Goal: Information Seeking & Learning: Learn about a topic

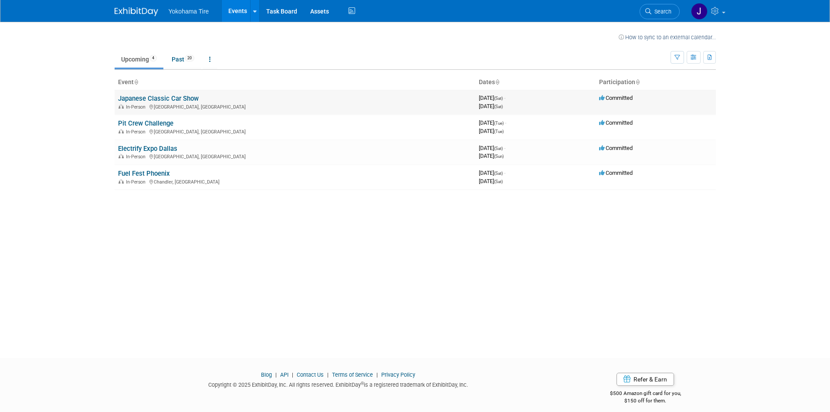
click at [180, 96] on link "Japanese Classic Car Show" at bounding box center [158, 99] width 81 height 8
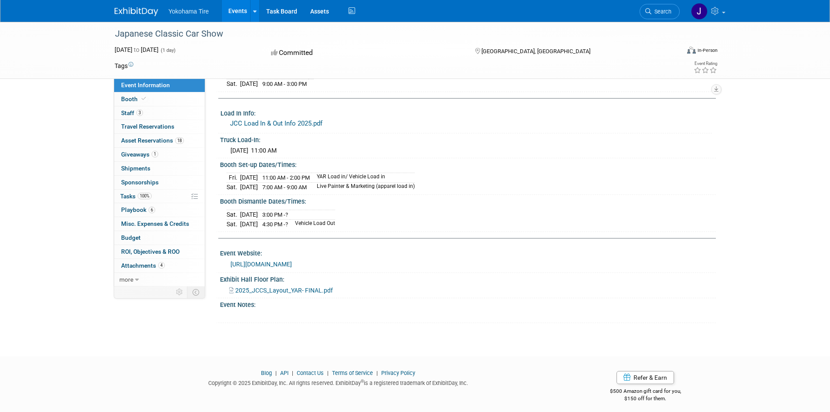
scroll to position [175, 0]
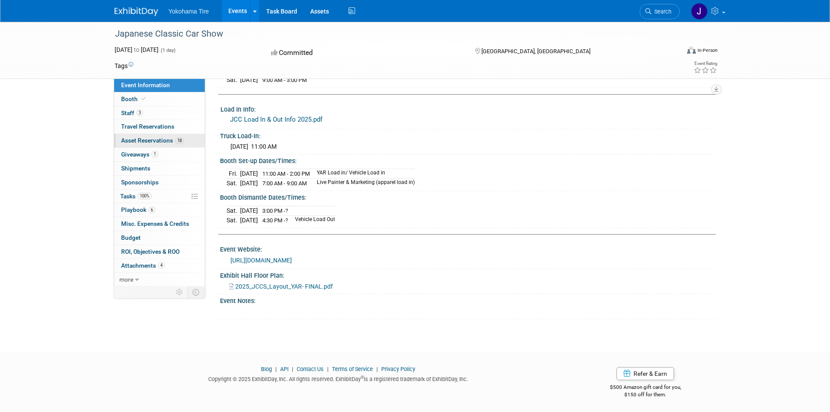
click at [139, 140] on span "Asset Reservations 18" at bounding box center [152, 140] width 63 height 7
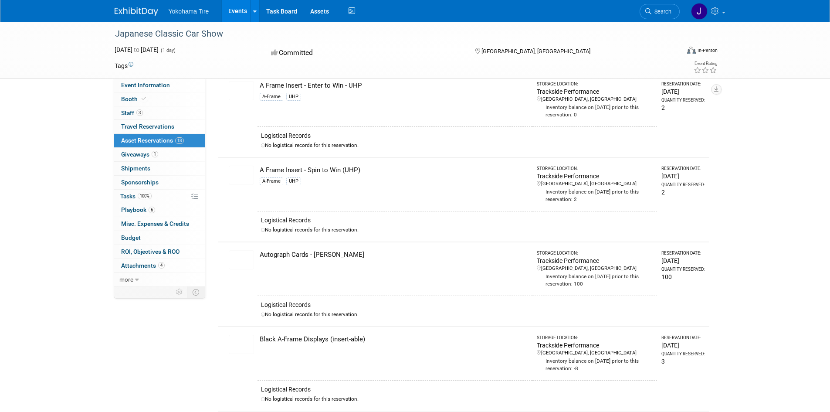
scroll to position [0, 0]
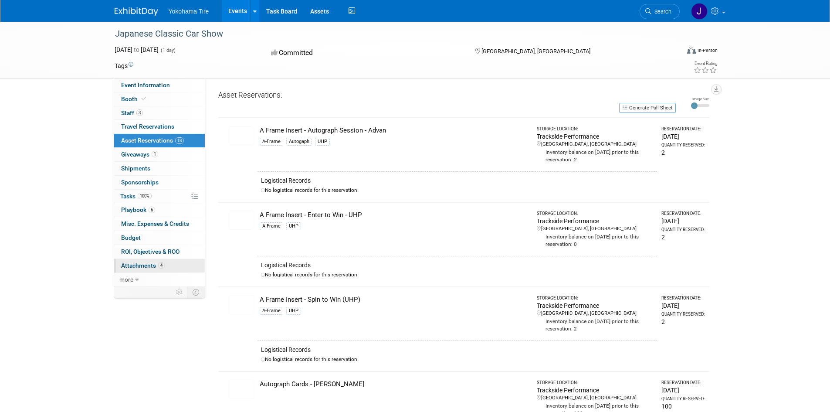
click at [150, 264] on span "Attachments 4" at bounding box center [143, 265] width 44 height 7
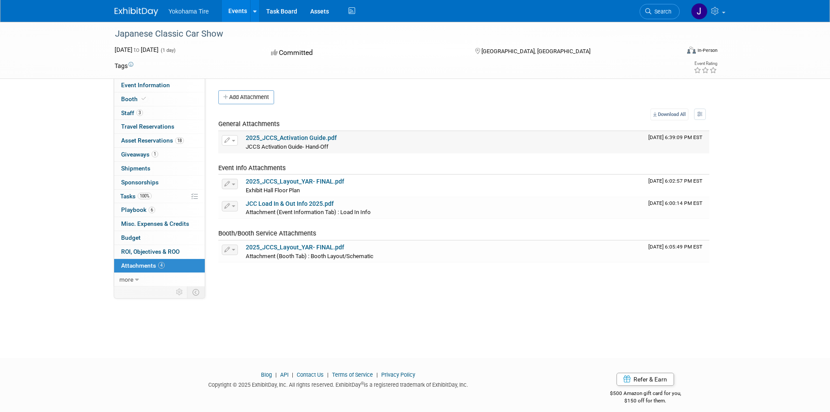
click at [321, 137] on link "2025_JCCS_Activation Guide.pdf" at bounding box center [291, 137] width 91 height 7
click at [286, 178] on link "2025_JCCS_Layout_YAR- FINAL.pdf" at bounding box center [295, 181] width 99 height 7
click at [287, 201] on link "JCC Load In & Out Info 2025.pdf" at bounding box center [290, 203] width 88 height 7
click at [276, 245] on link "2025_JCCS_Layout_YAR- FINAL.pdf" at bounding box center [295, 247] width 99 height 7
click at [154, 197] on link "100% Tasks 100%" at bounding box center [159, 197] width 91 height 14
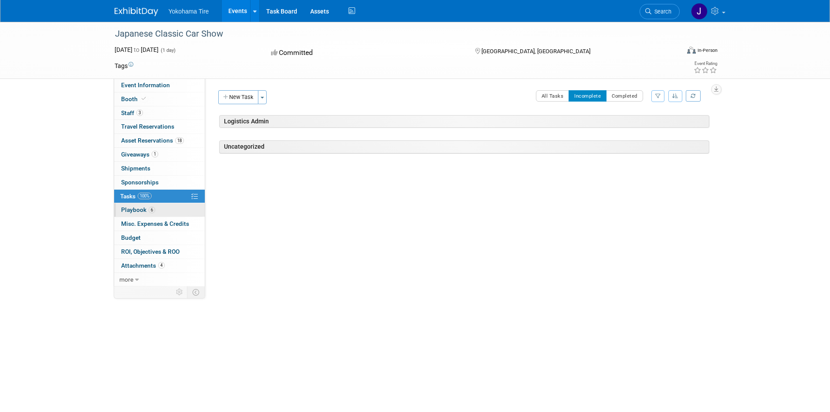
click at [162, 211] on link "6 Playbook 6" at bounding box center [159, 210] width 91 height 14
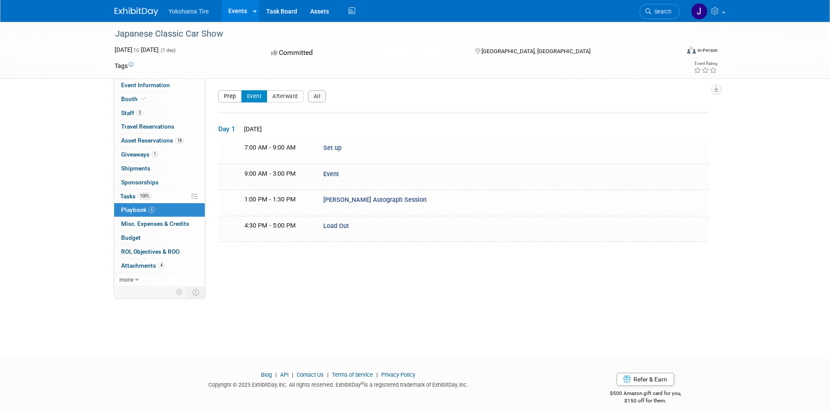
click at [233, 94] on button "Prep" at bounding box center [230, 96] width 24 height 12
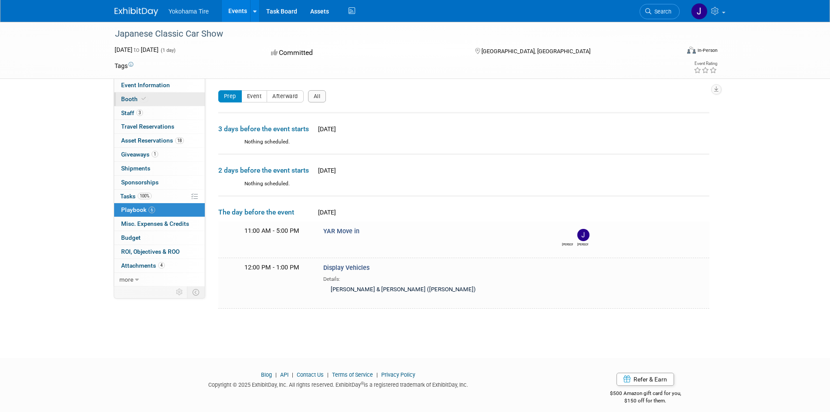
click at [137, 95] on link "Booth" at bounding box center [159, 99] width 91 height 14
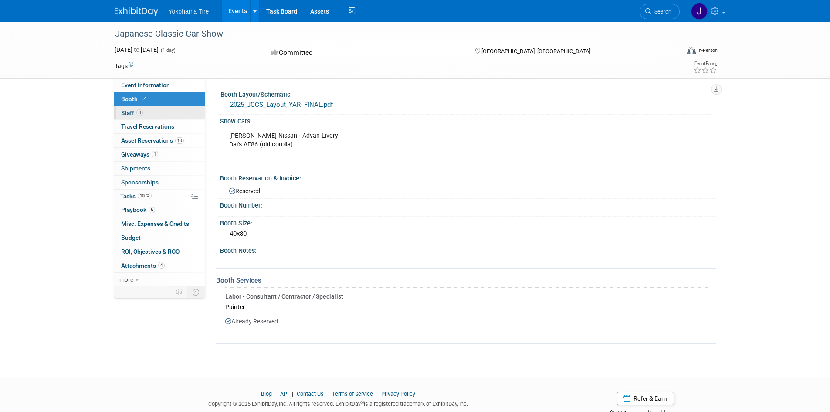
click at [135, 113] on span "Staff 3" at bounding box center [132, 112] width 22 height 7
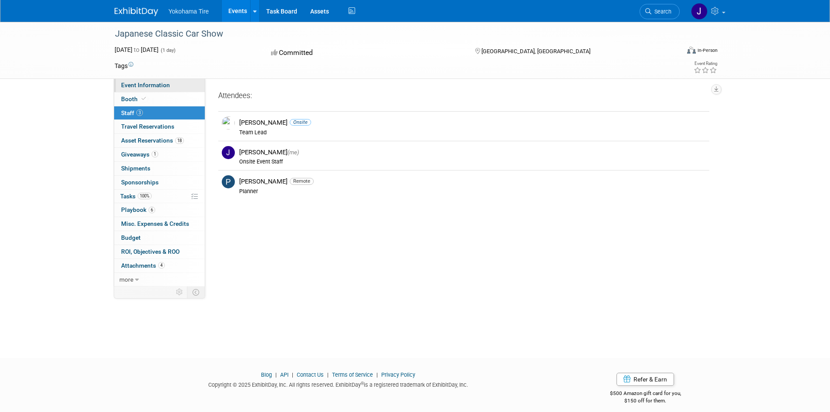
click at [154, 84] on span "Event Information" at bounding box center [145, 85] width 49 height 7
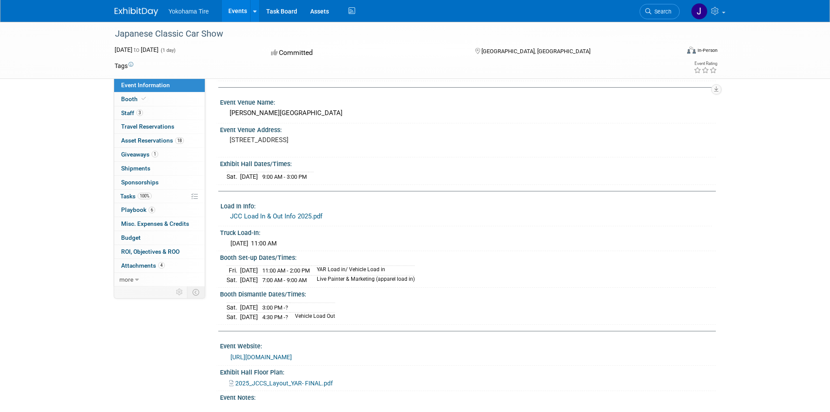
scroll to position [87, 0]
